Goal: Understand process/instructions: Learn how to perform a task or action

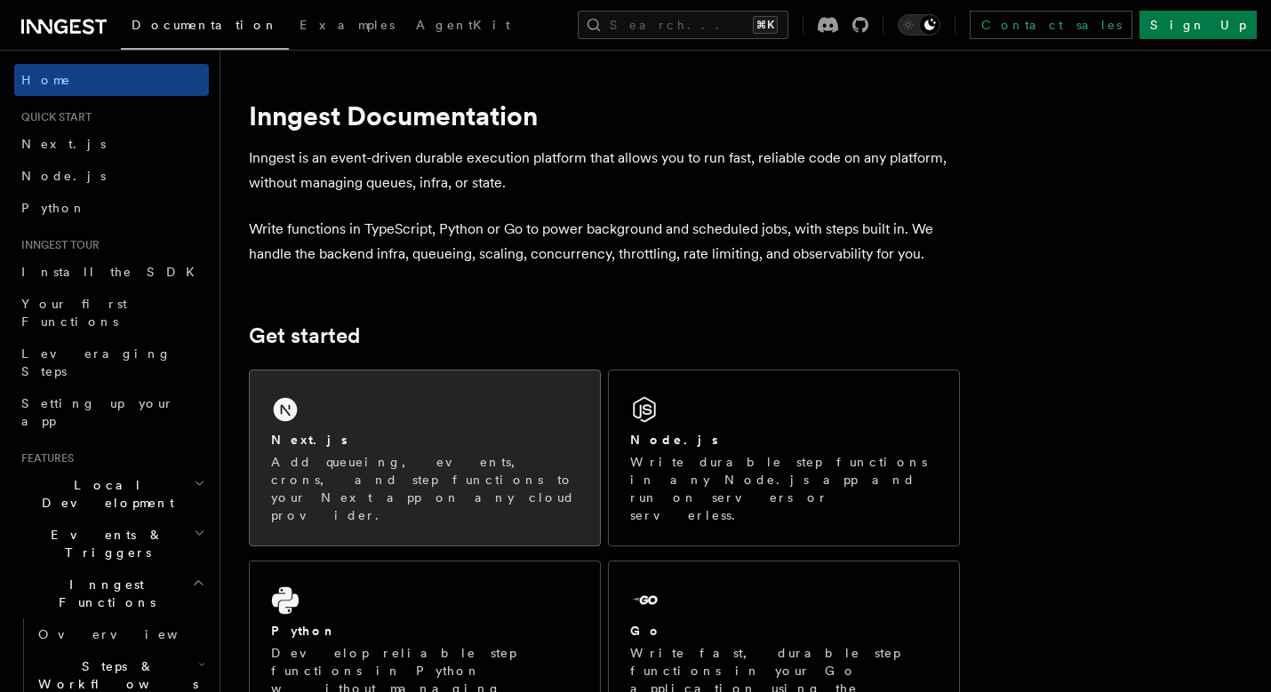
click at [467, 438] on div "Next.js" at bounding box center [425, 440] width 308 height 19
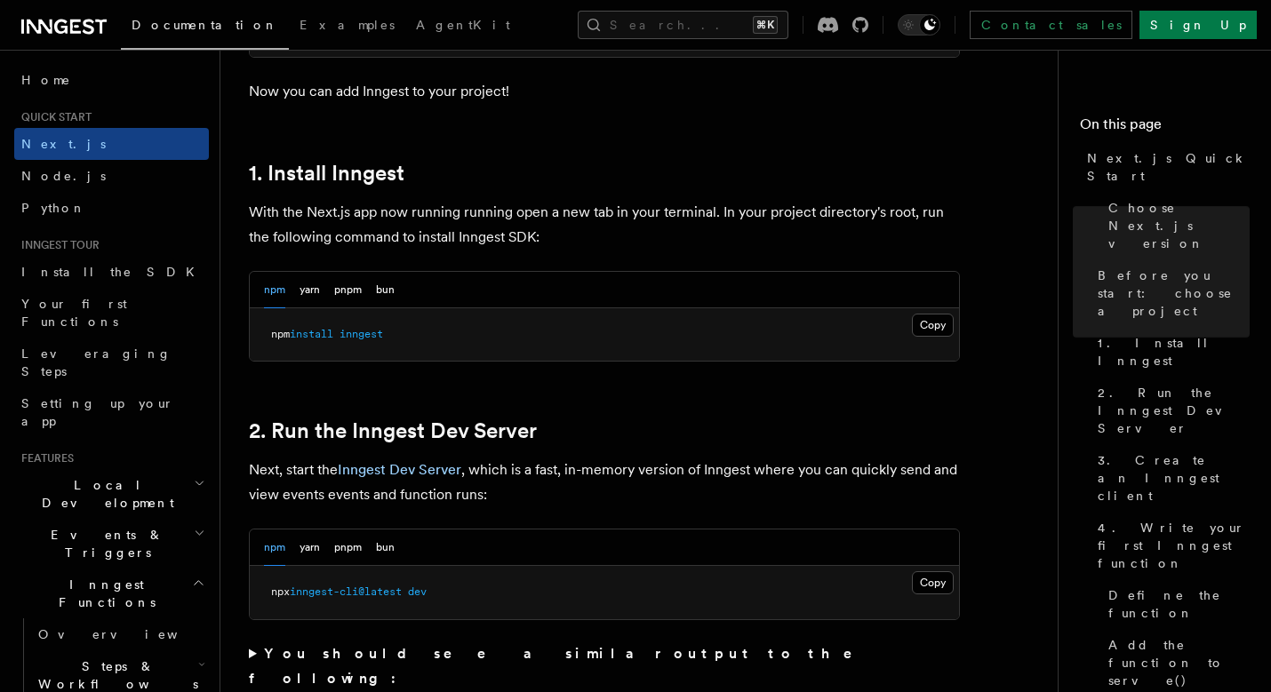
scroll to position [987, 0]
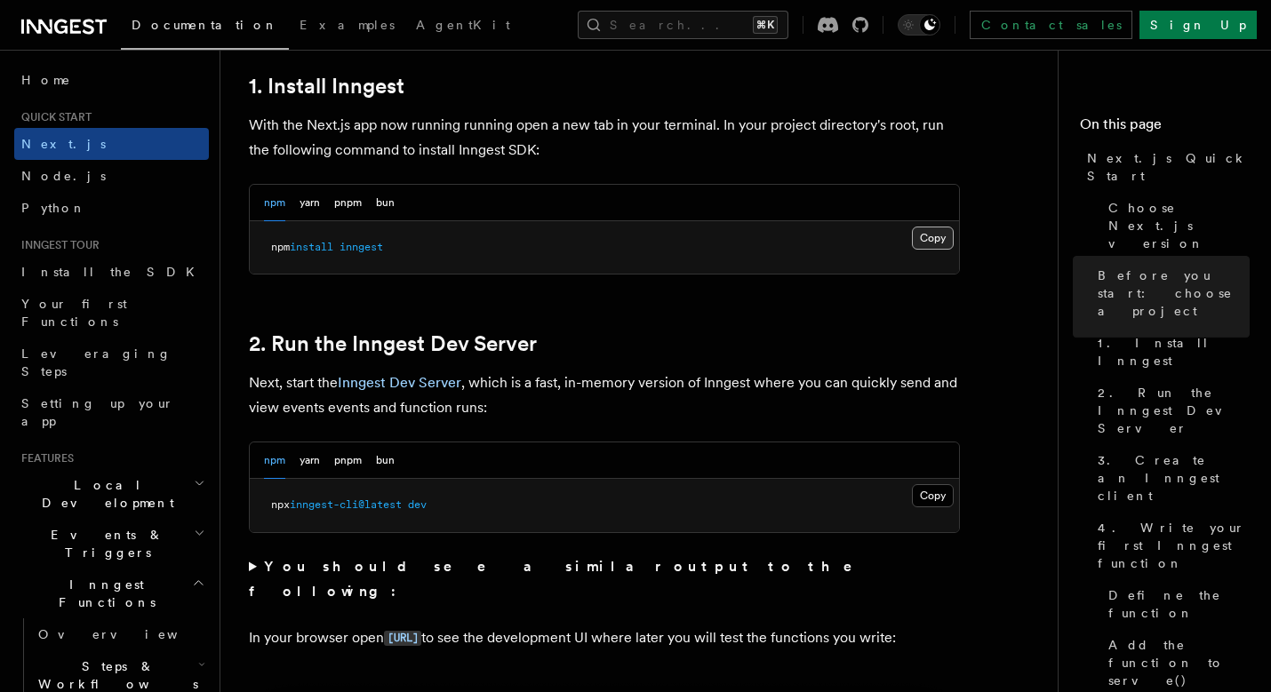
click at [937, 231] on button "Copy Copied" at bounding box center [933, 238] width 42 height 23
drag, startPoint x: 299, startPoint y: 506, endPoint x: 365, endPoint y: 505, distance: 66.7
click at [365, 505] on span "inngest-cli@latest" at bounding box center [346, 505] width 112 height 12
copy span "inngest-cli"
click at [380, 517] on pre "npx inngest-cli@latest dev" at bounding box center [604, 505] width 709 height 53
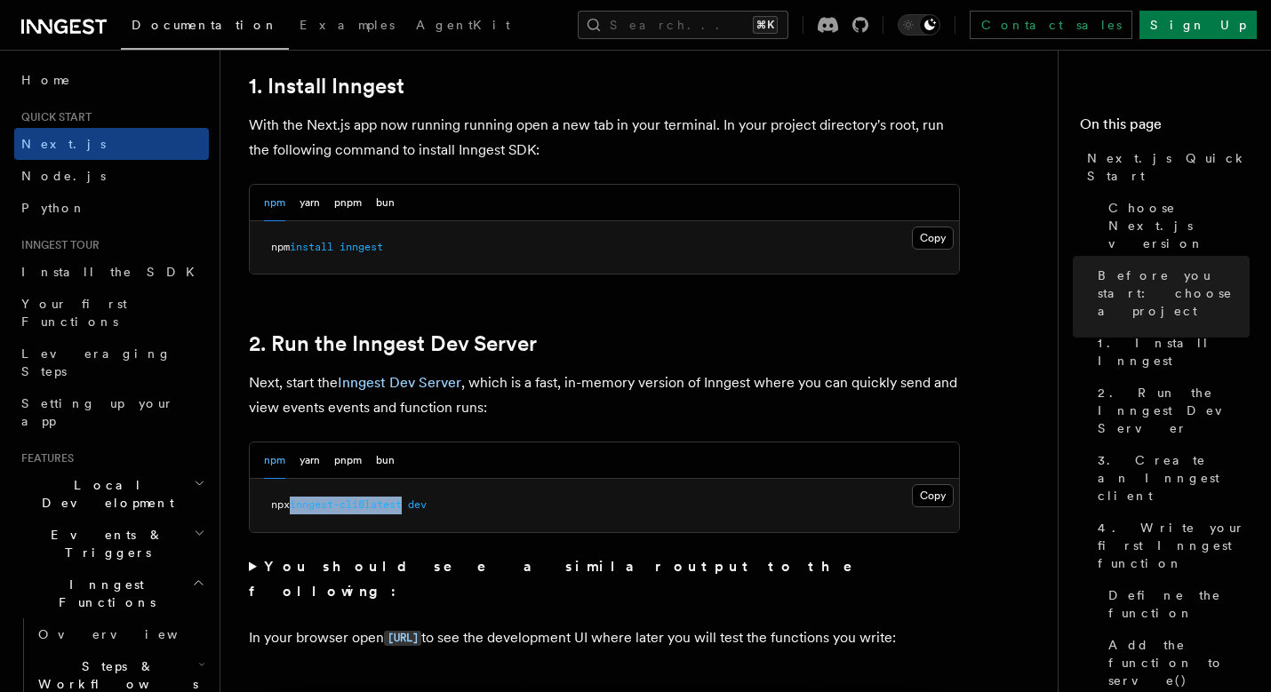
drag, startPoint x: 298, startPoint y: 507, endPoint x: 413, endPoint y: 502, distance: 115.7
click at [413, 502] on span "npx inngest-cli@latest dev" at bounding box center [349, 505] width 156 height 12
copy span "inngest-cli@latest"
